Goal: Find specific page/section: Find specific page/section

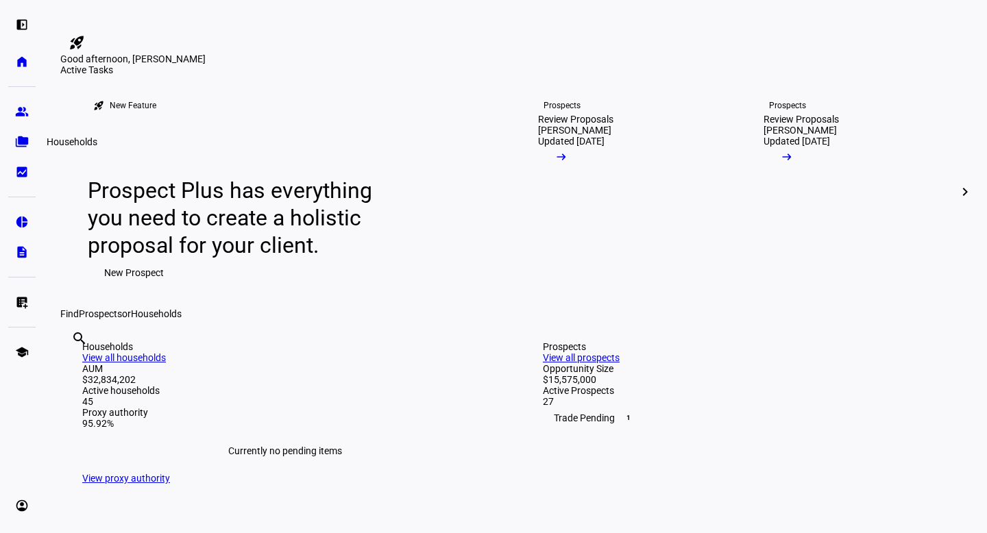
click at [21, 145] on eth-mat-symbol "folder_copy" at bounding box center [22, 142] width 14 height 14
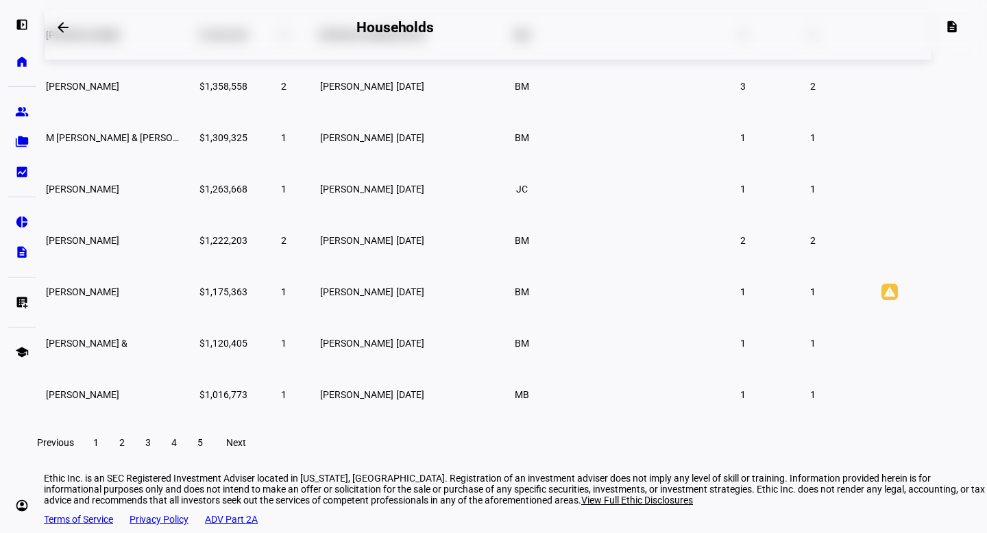
scroll to position [306, 0]
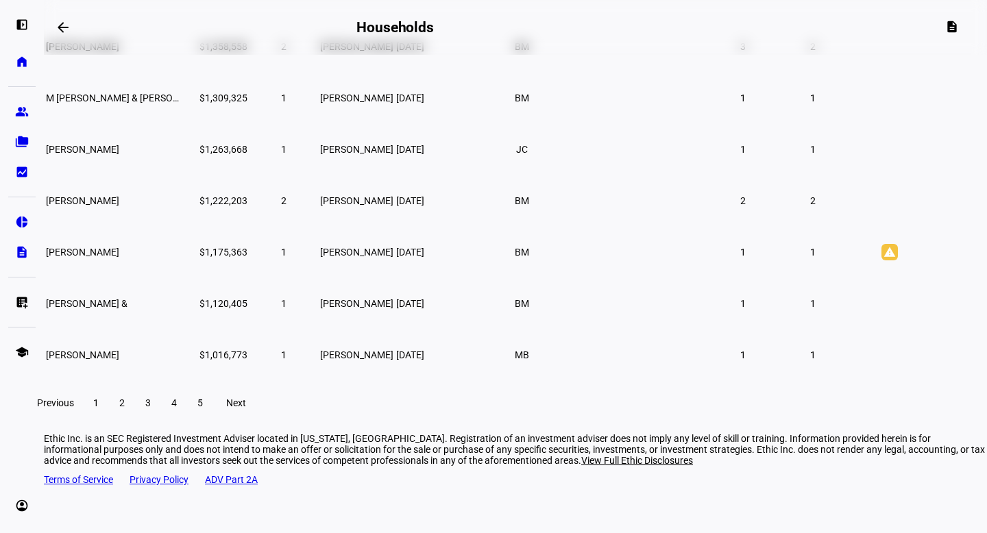
click at [246, 409] on span "Next" at bounding box center [236, 403] width 20 height 11
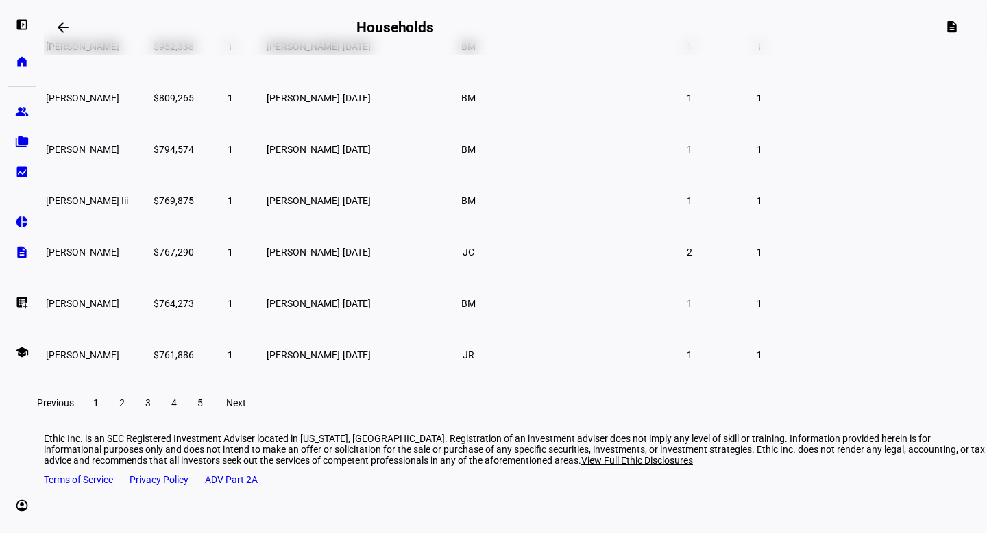
click at [74, 409] on span "Previous" at bounding box center [55, 403] width 37 height 11
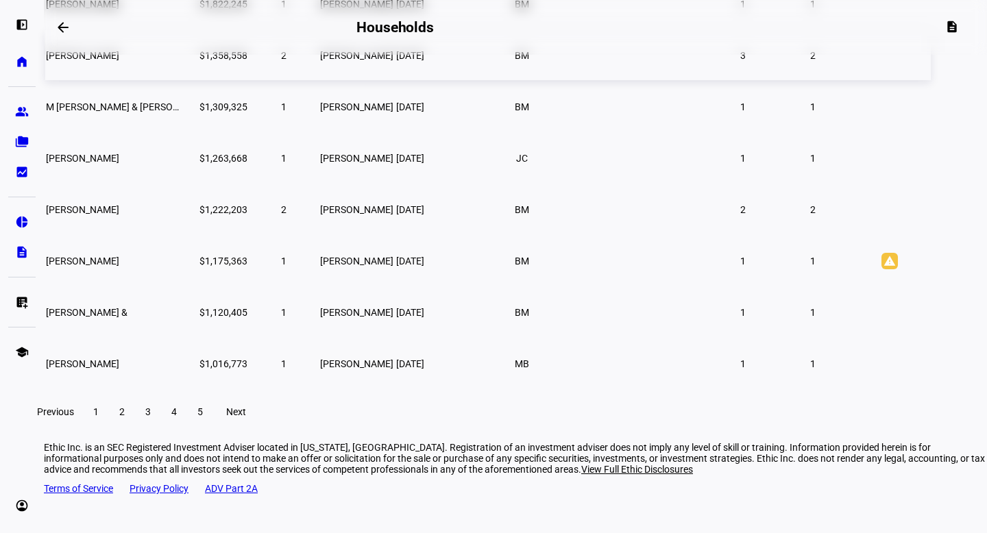
scroll to position [305, 0]
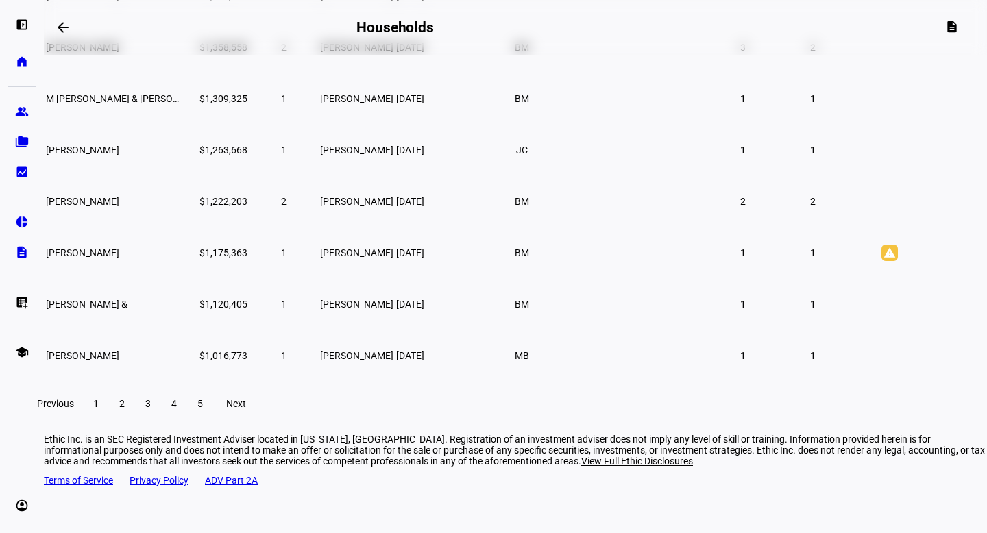
click at [246, 409] on span "Next" at bounding box center [236, 403] width 20 height 11
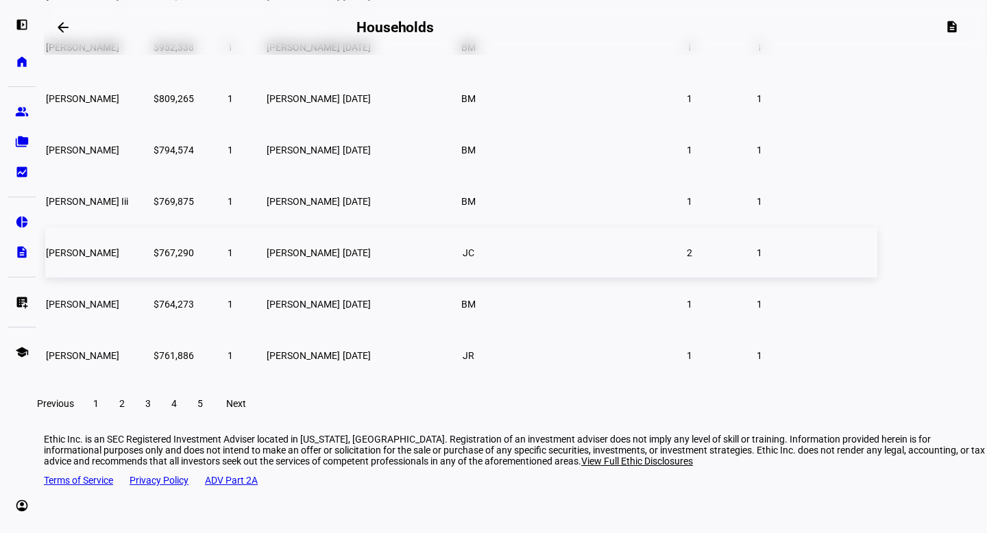
click at [340, 258] on span "[PERSON_NAME]" at bounding box center [303, 252] width 73 height 11
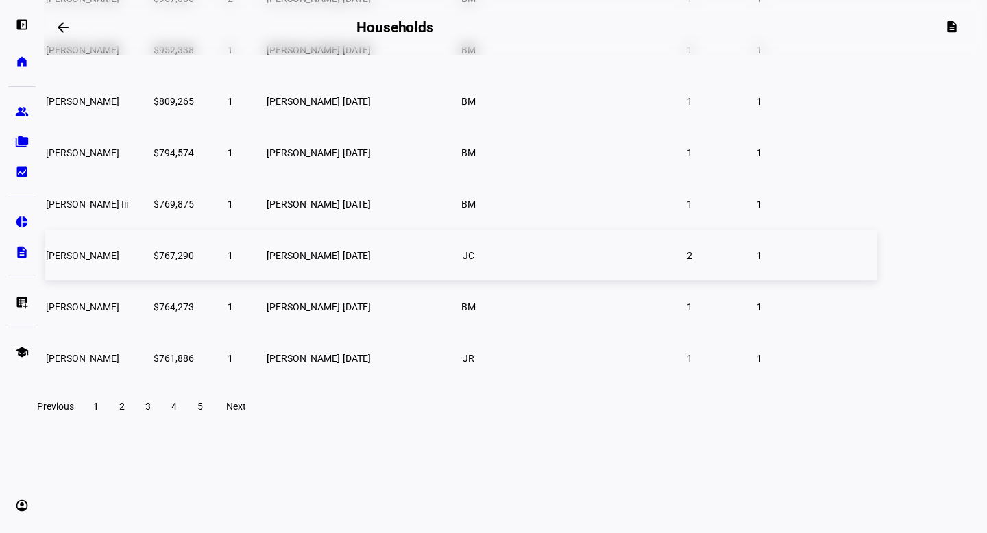
scroll to position [212, 0]
